Goal: Task Accomplishment & Management: Manage account settings

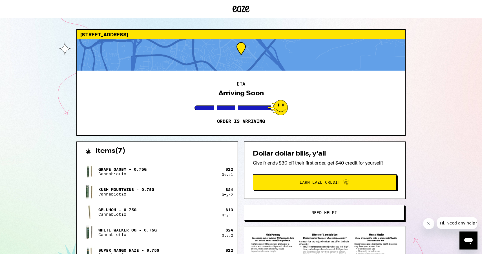
click at [25, 14] on div at bounding box center [80, 9] width 161 height 18
click at [8, 2] on div at bounding box center [80, 9] width 161 height 18
click at [10, 8] on div at bounding box center [80, 9] width 161 height 18
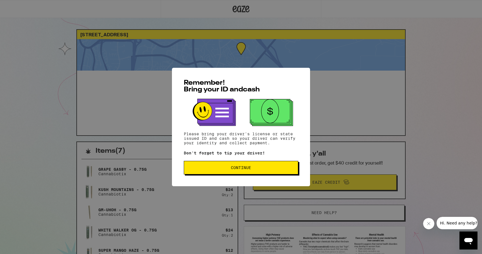
click at [223, 169] on span "Continue" at bounding box center [241, 168] width 105 height 4
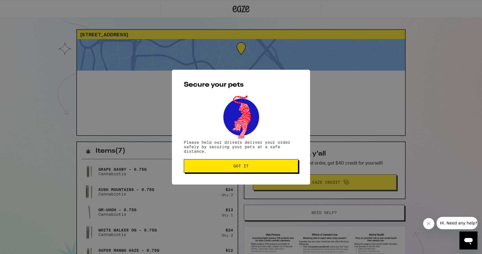
click at [271, 163] on button "Got it" at bounding box center [241, 166] width 114 height 14
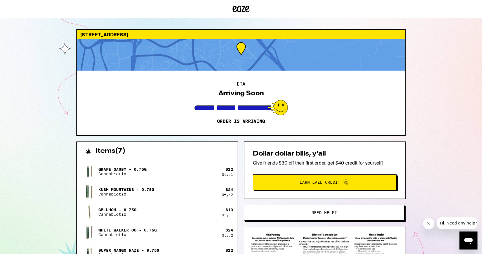
click at [14, 12] on div at bounding box center [80, 9] width 161 height 18
click at [243, 6] on icon at bounding box center [241, 9] width 8 height 7
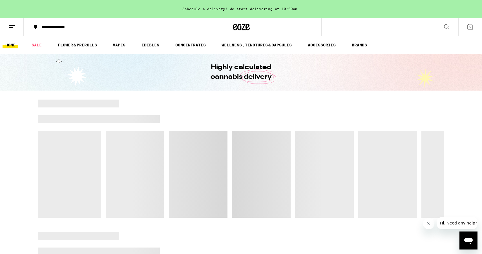
click at [13, 26] on line at bounding box center [12, 26] width 6 height 0
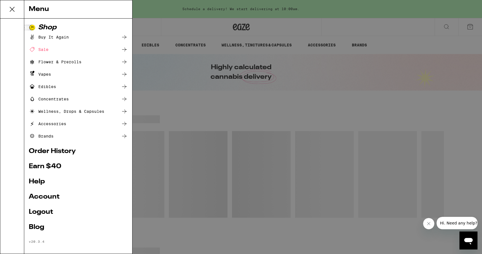
click at [41, 214] on link "Logout" at bounding box center [78, 212] width 99 height 7
